Goal: Task Accomplishment & Management: Use online tool/utility

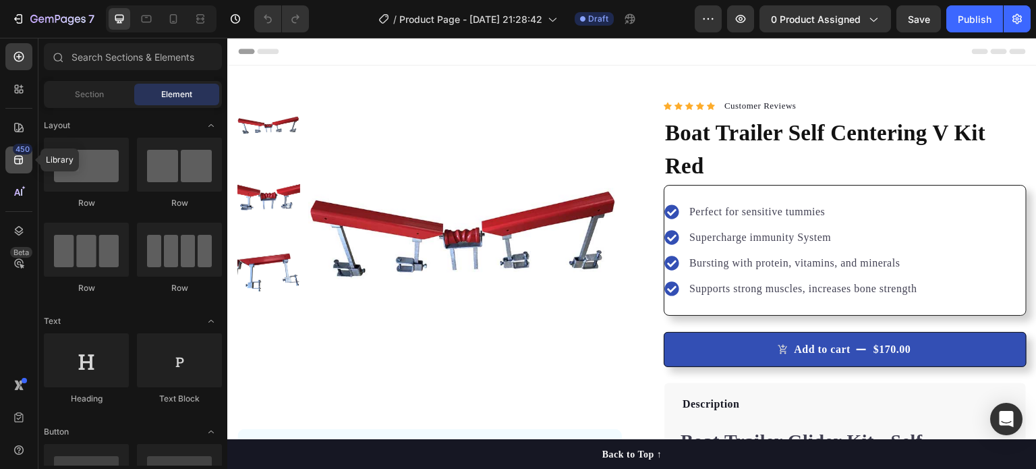
click at [18, 162] on icon at bounding box center [18, 159] width 13 height 13
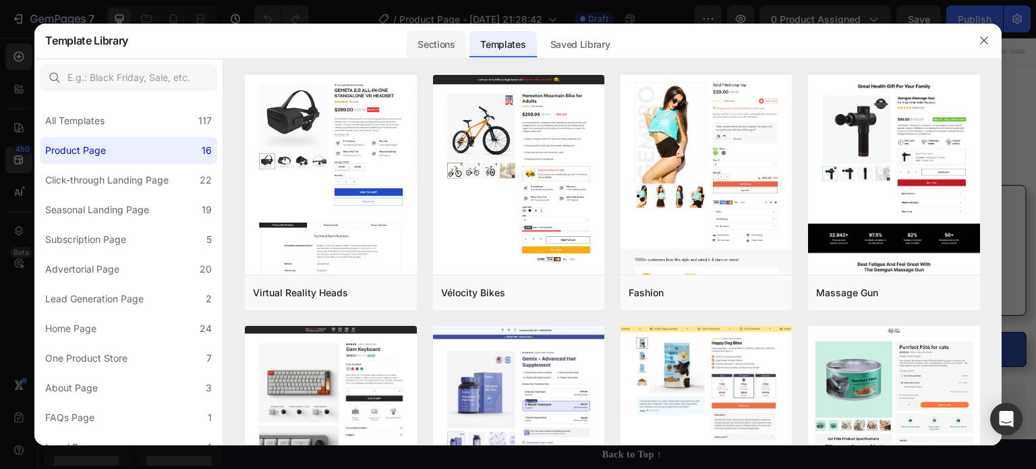
click at [437, 44] on div "Sections" at bounding box center [436, 44] width 59 height 27
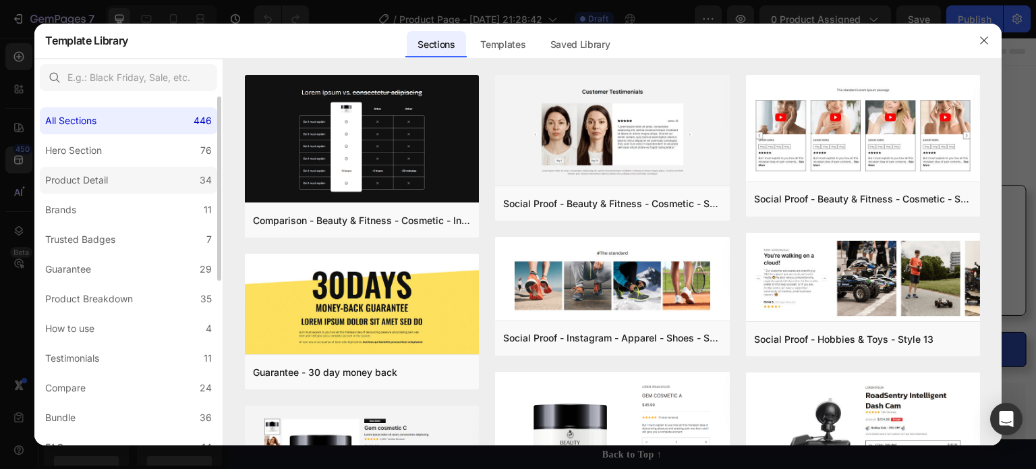
click at [114, 181] on label "Product Detail 34" at bounding box center [128, 180] width 177 height 27
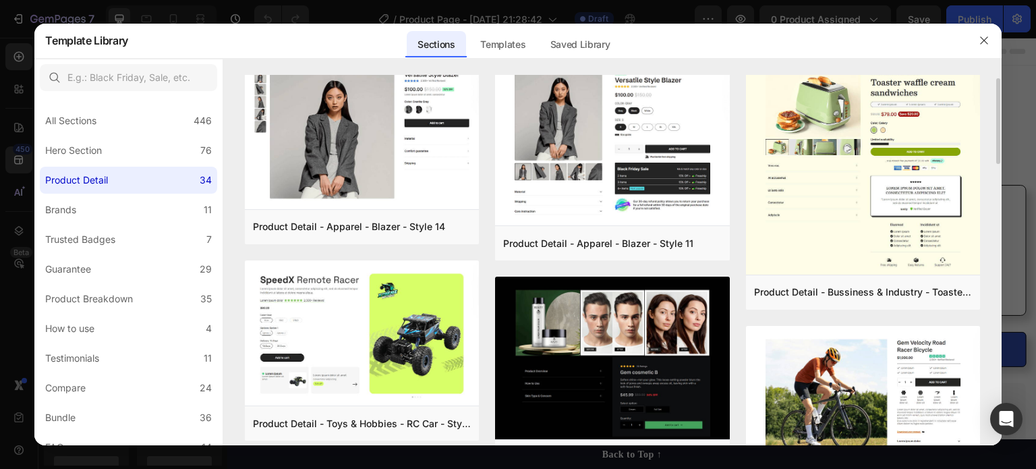
scroll to position [18, 0]
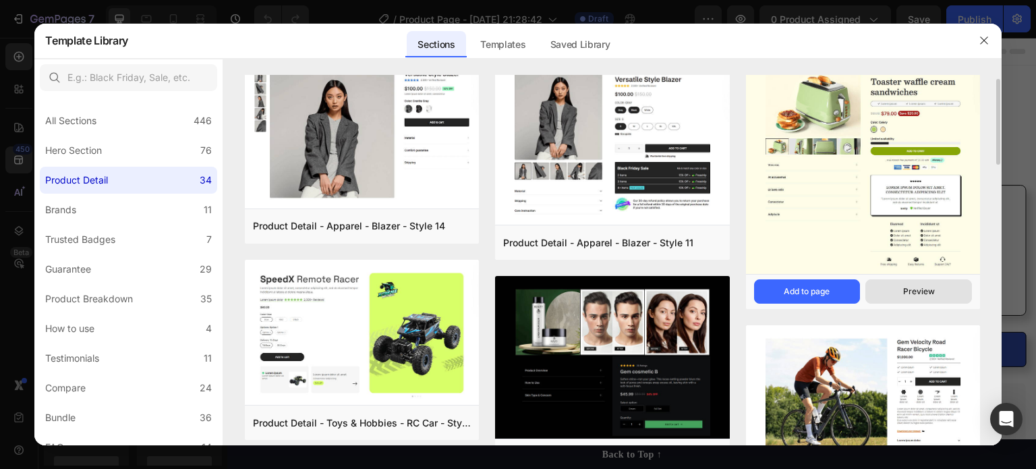
click at [924, 288] on div "Preview" at bounding box center [919, 291] width 32 height 12
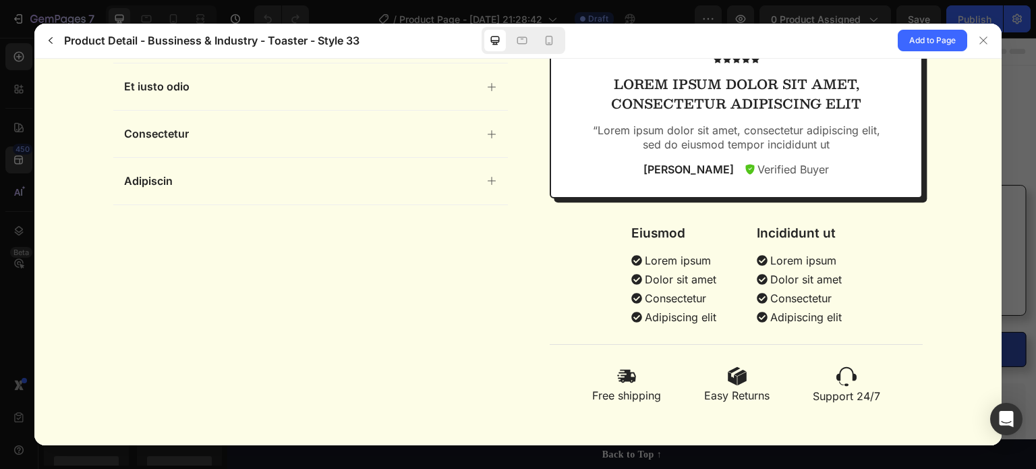
scroll to position [0, 0]
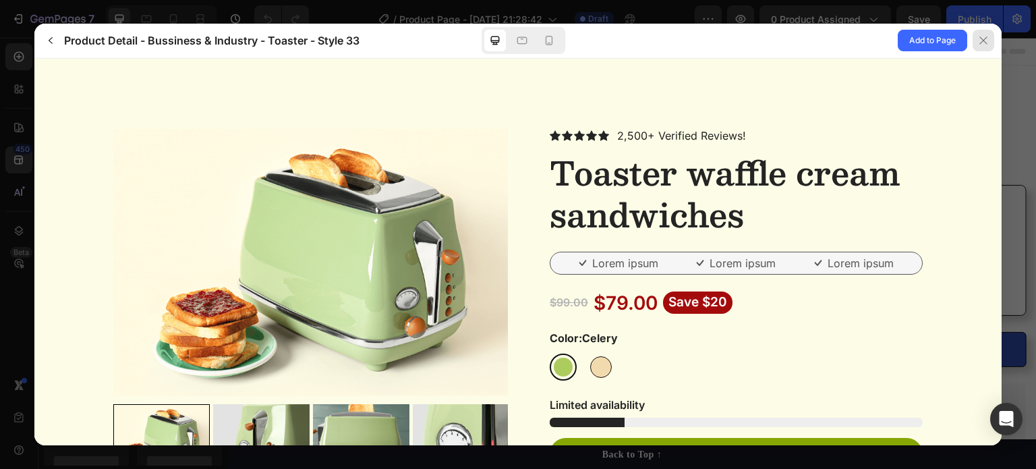
click at [982, 44] on icon at bounding box center [983, 40] width 11 height 11
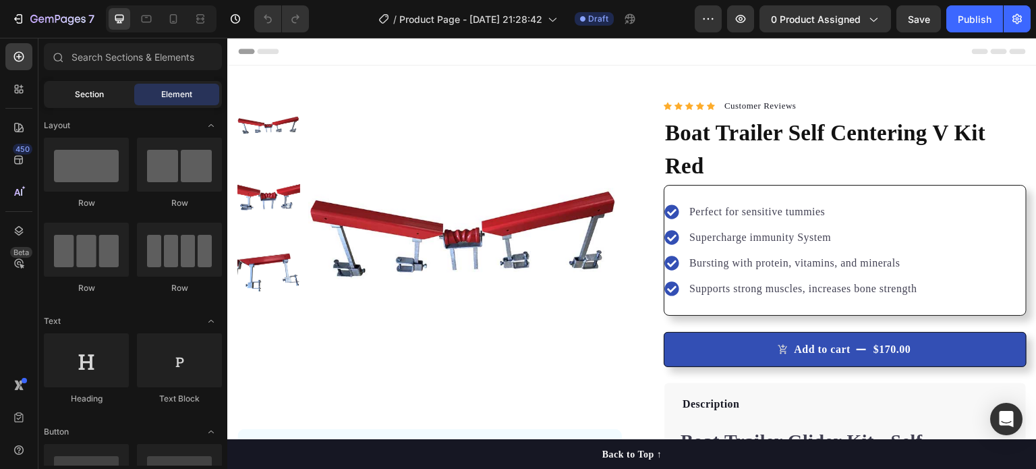
click at [86, 93] on span "Section" at bounding box center [89, 94] width 29 height 12
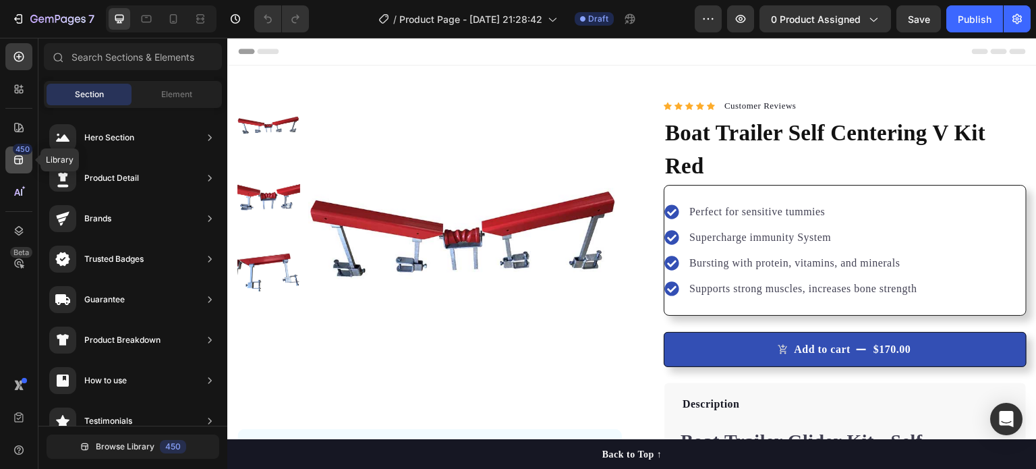
click at [18, 162] on icon at bounding box center [18, 159] width 13 height 13
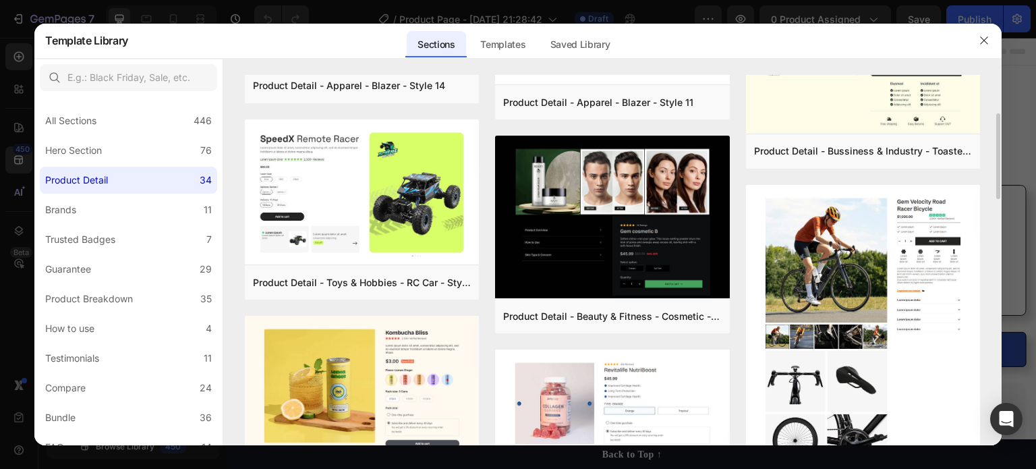
scroll to position [185, 0]
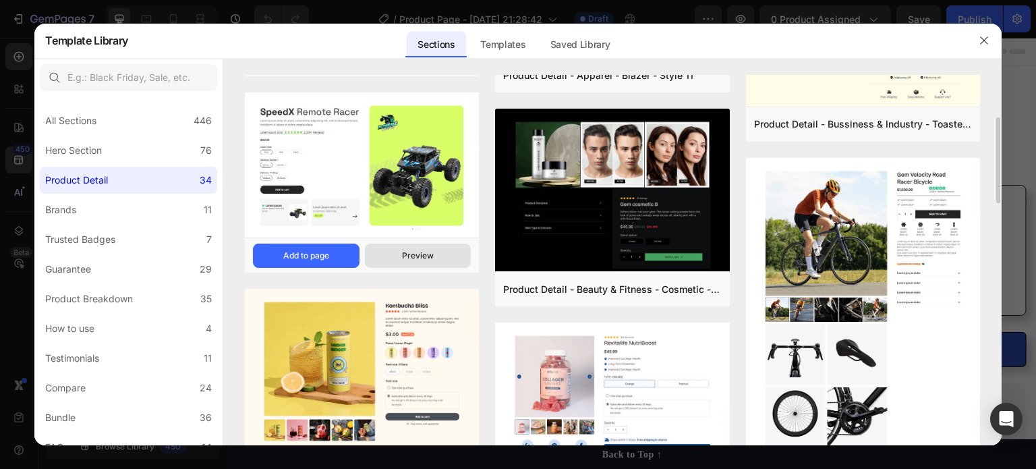
click at [399, 247] on button "Preview" at bounding box center [418, 255] width 107 height 24
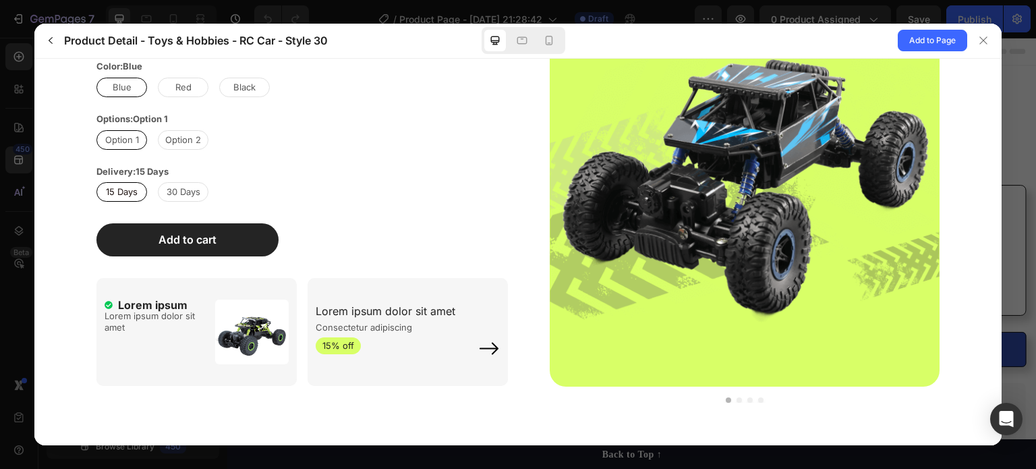
scroll to position [0, 0]
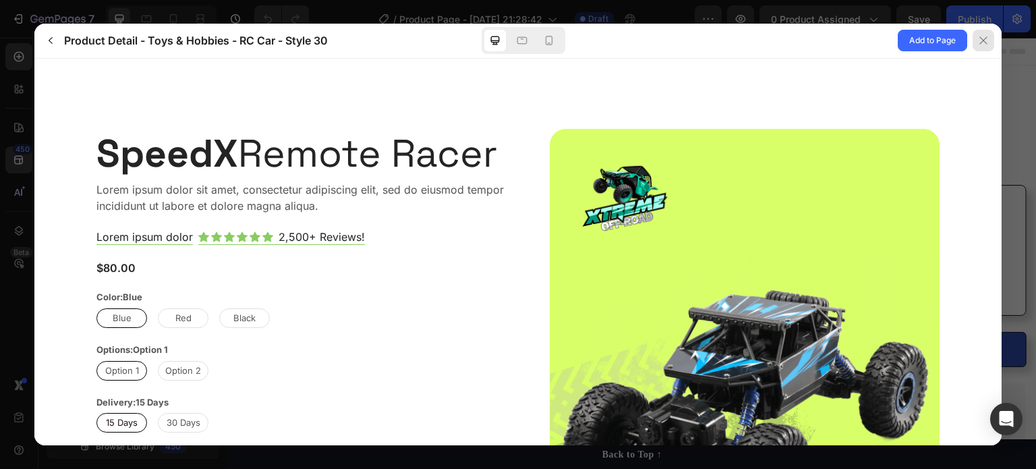
click at [979, 45] on icon at bounding box center [983, 40] width 11 height 11
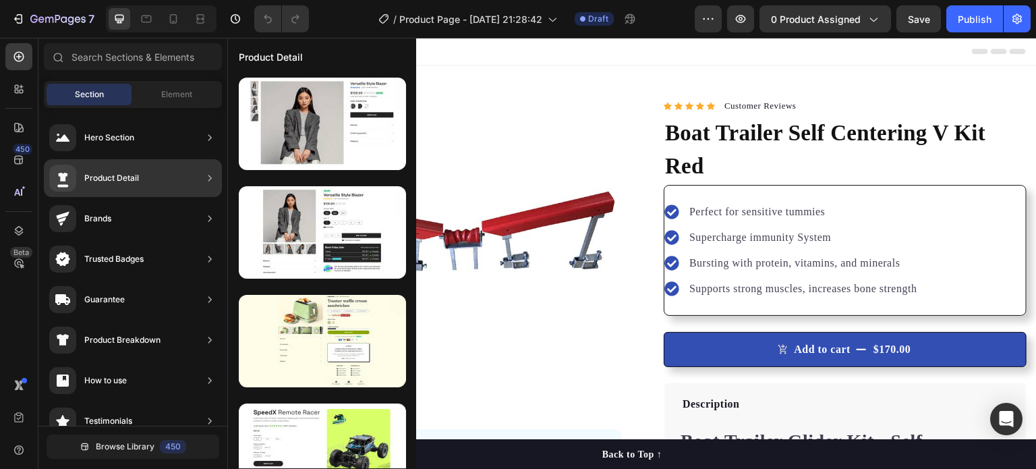
click at [127, 184] on div "Product Detail" at bounding box center [111, 177] width 55 height 13
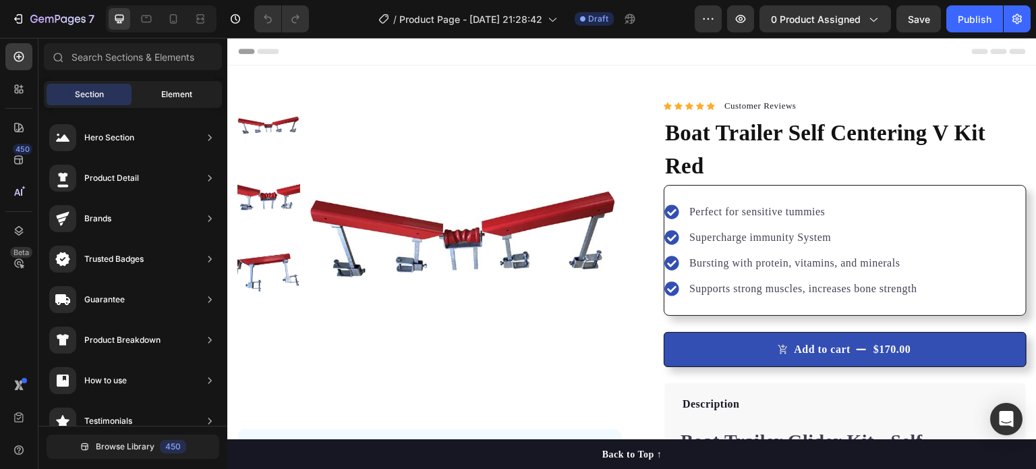
click at [176, 102] on div "Element" at bounding box center [176, 95] width 85 height 22
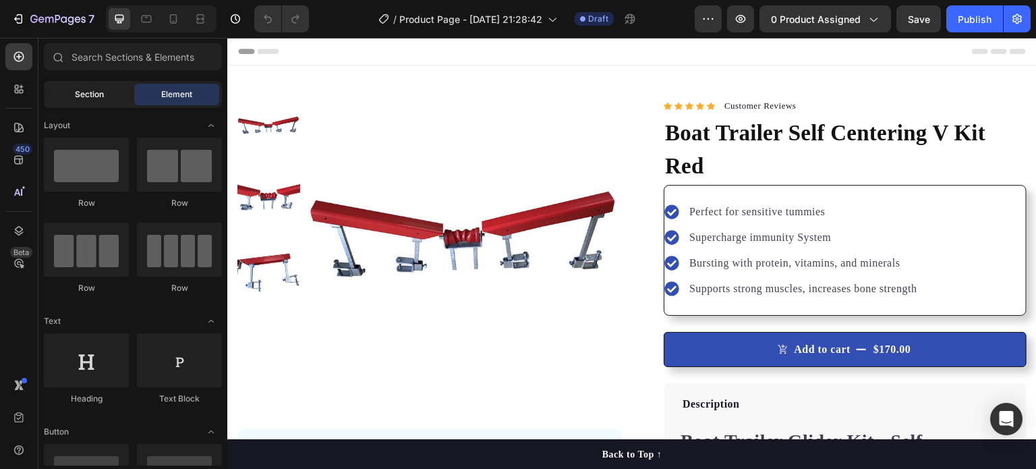
click at [116, 100] on div "Section" at bounding box center [89, 95] width 85 height 22
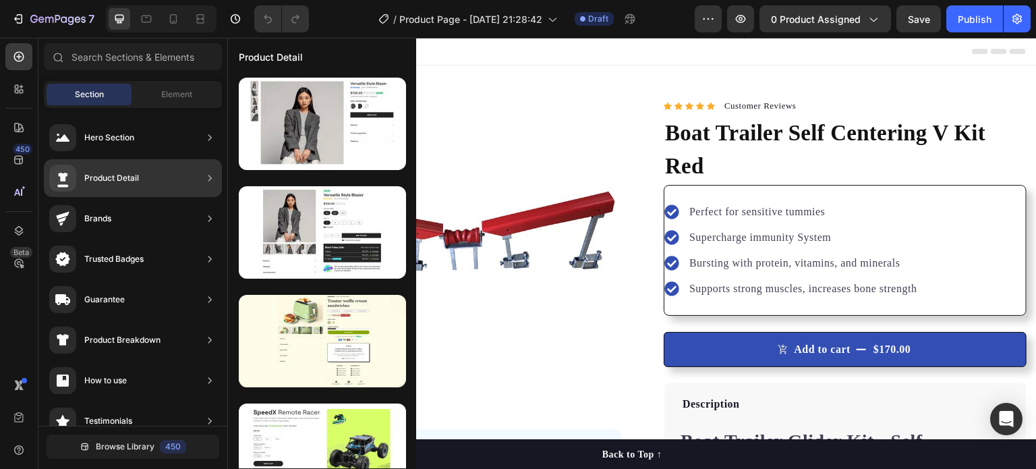
click at [132, 175] on div "Product Detail" at bounding box center [111, 177] width 55 height 13
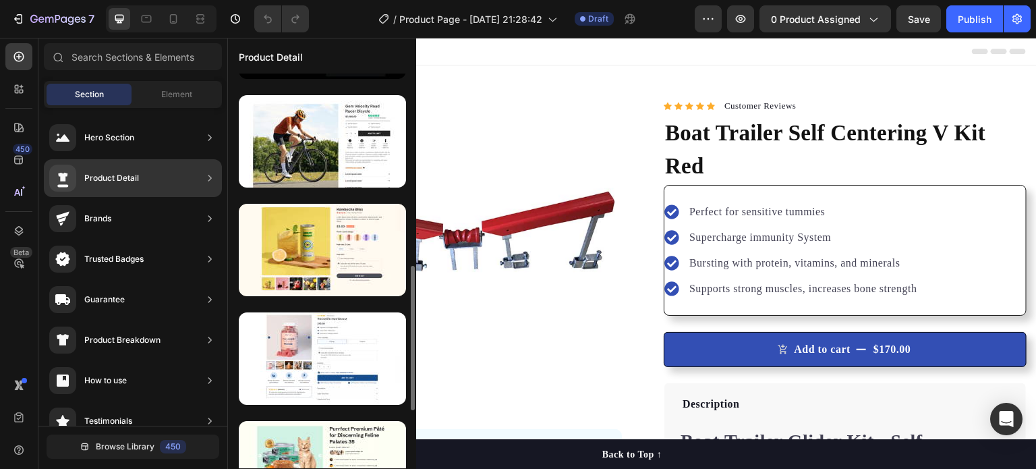
scroll to position [527, 0]
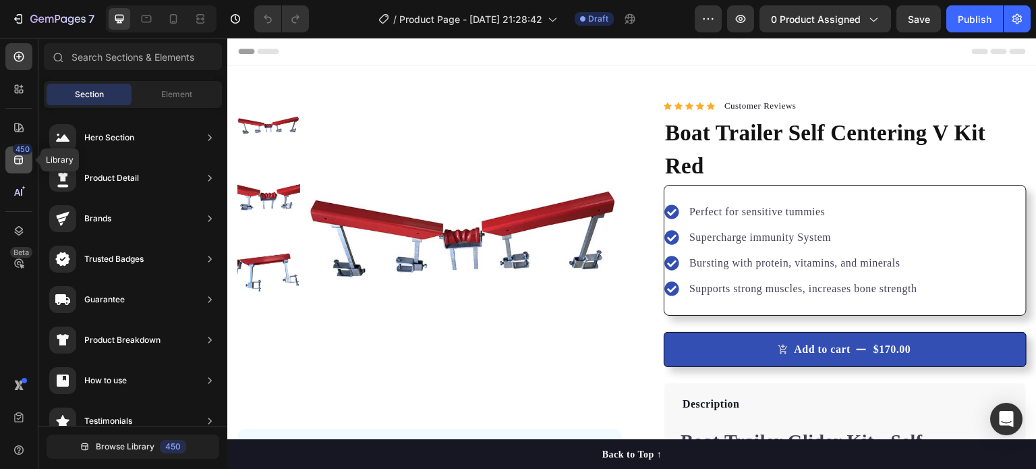
click at [12, 155] on icon at bounding box center [18, 159] width 13 height 13
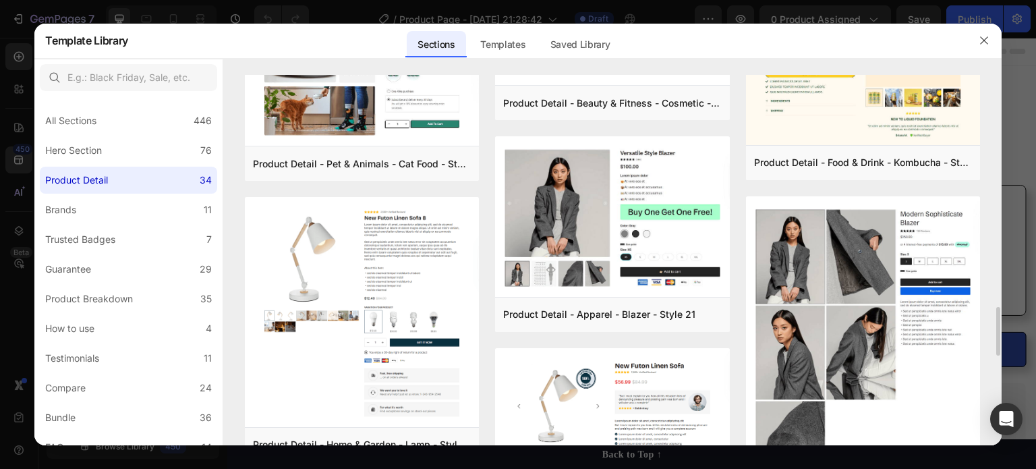
scroll to position [1708, 0]
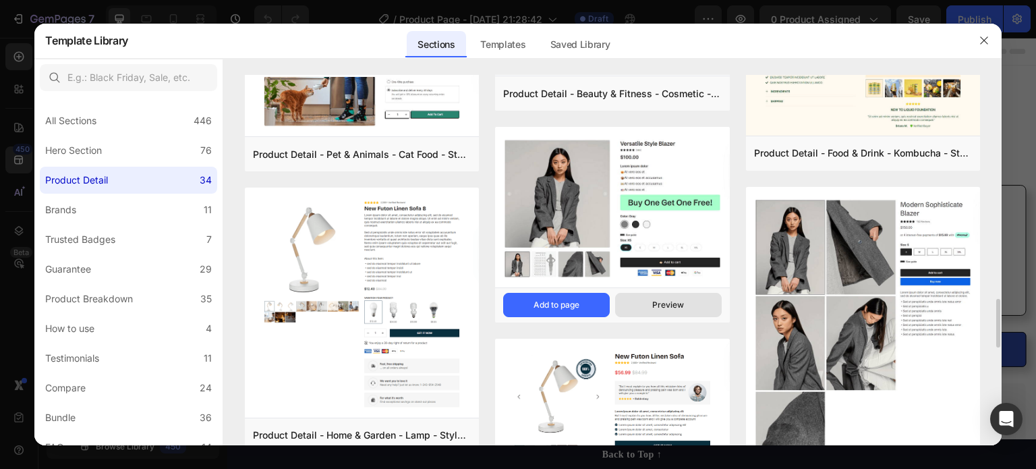
click at [665, 303] on div "Preview" at bounding box center [668, 305] width 32 height 12
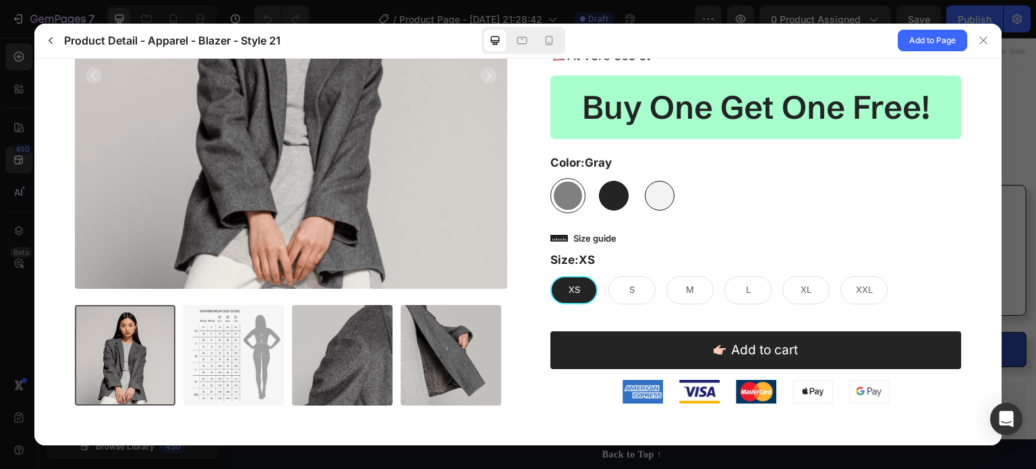
scroll to position [280, 0]
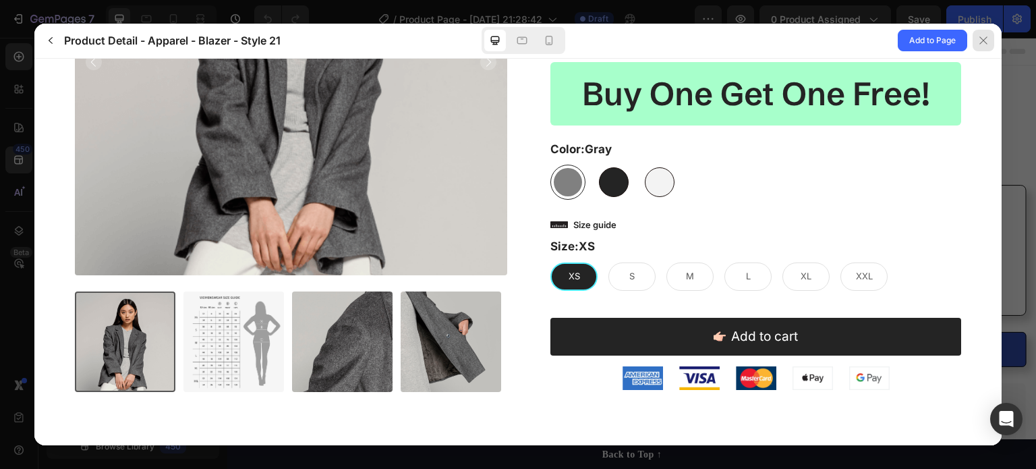
click at [984, 46] on div at bounding box center [983, 41] width 22 height 22
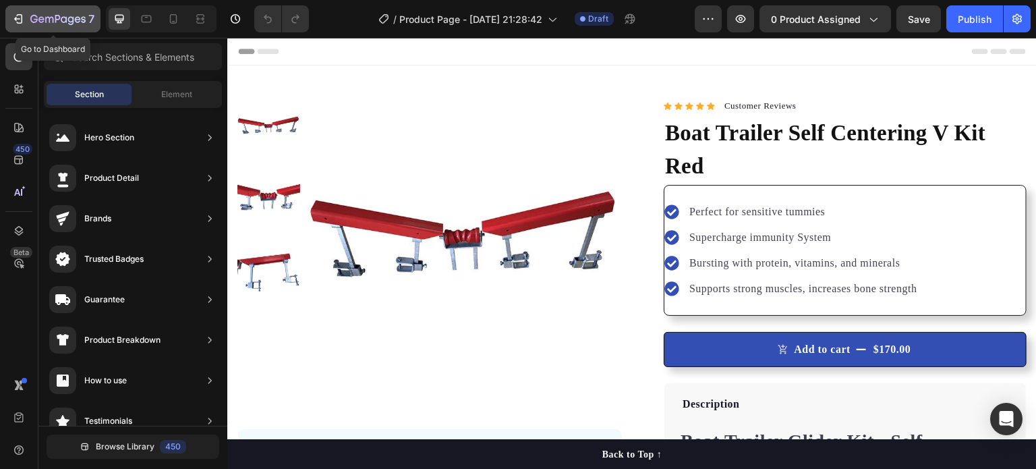
click at [52, 23] on icon "button" at bounding box center [57, 19] width 55 height 11
